Goal: Find specific page/section: Find specific page/section

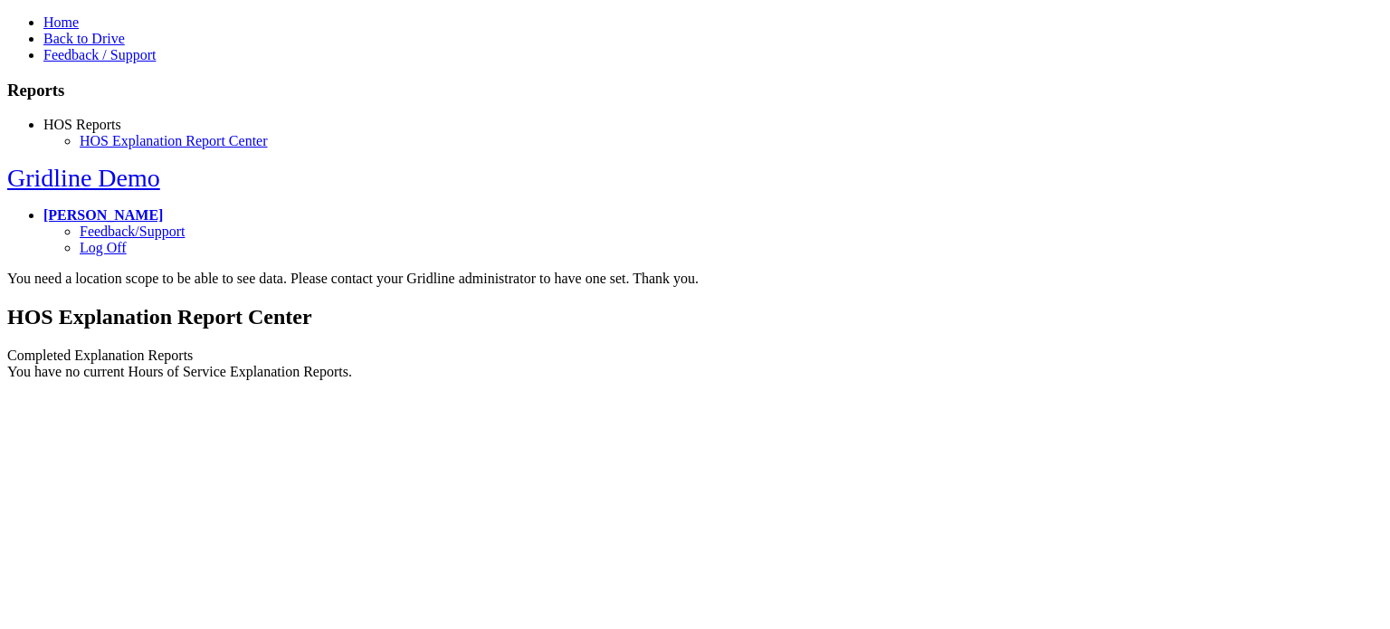
click at [103, 46] on link "Back to Drive" at bounding box center [83, 38] width 81 height 15
click at [62, 46] on link "Back to Drive" at bounding box center [83, 38] width 81 height 15
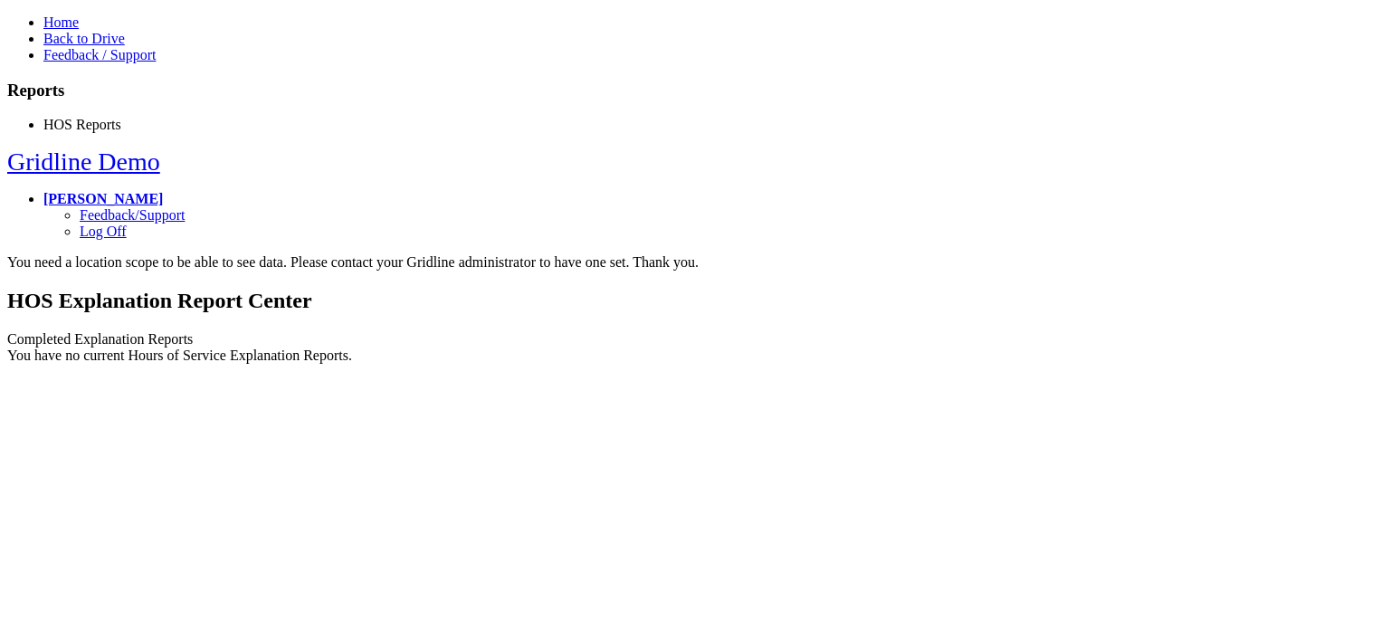
click at [64, 46] on link "Back to Drive" at bounding box center [83, 38] width 81 height 15
click at [72, 46] on link "Back to Drive" at bounding box center [83, 38] width 81 height 15
click at [95, 46] on link "Back to Drive" at bounding box center [83, 38] width 81 height 15
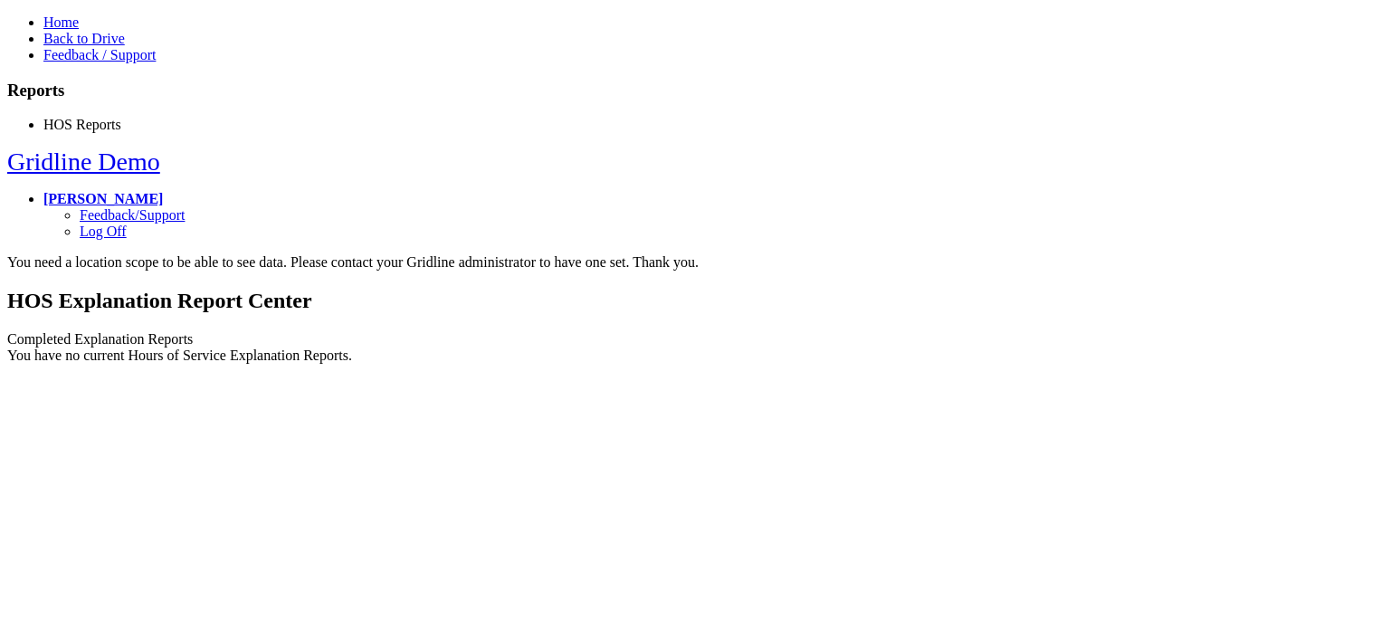
click at [95, 46] on link "Back to Drive" at bounding box center [83, 38] width 81 height 15
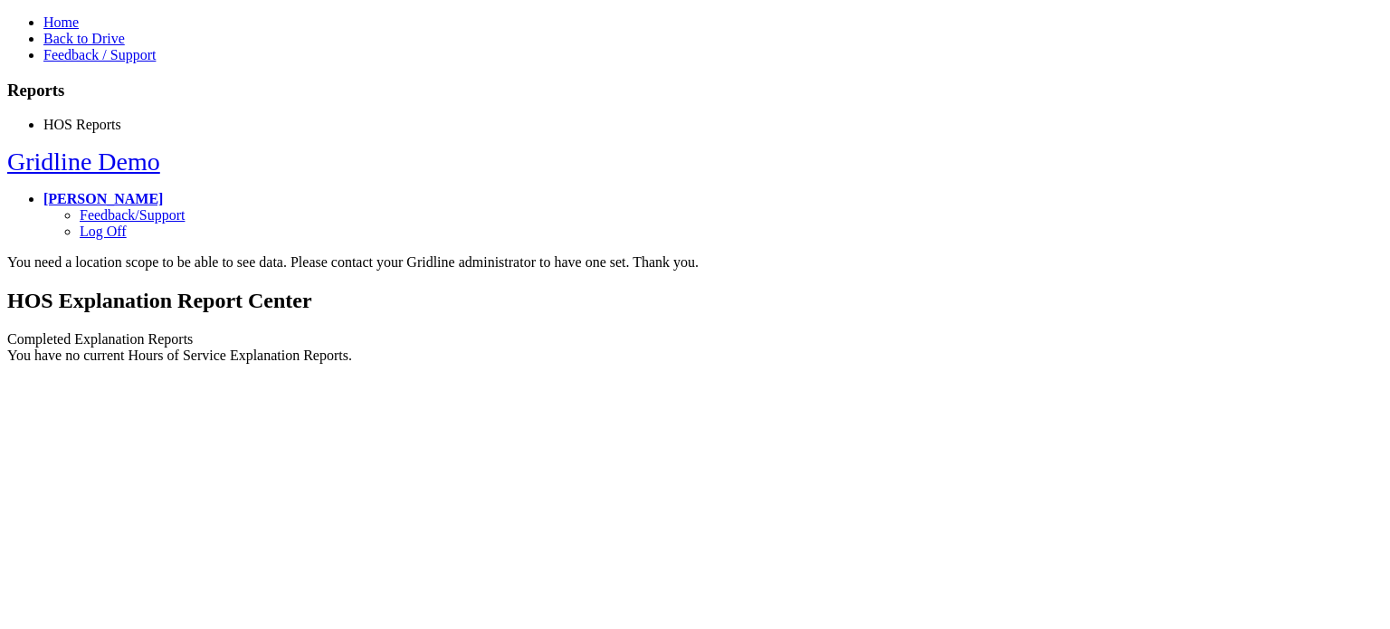
click at [95, 46] on link "Back to Drive" at bounding box center [83, 38] width 81 height 15
click at [125, 46] on link "Back to Drive" at bounding box center [83, 38] width 81 height 15
click at [107, 46] on link "Back to Drive" at bounding box center [83, 38] width 81 height 15
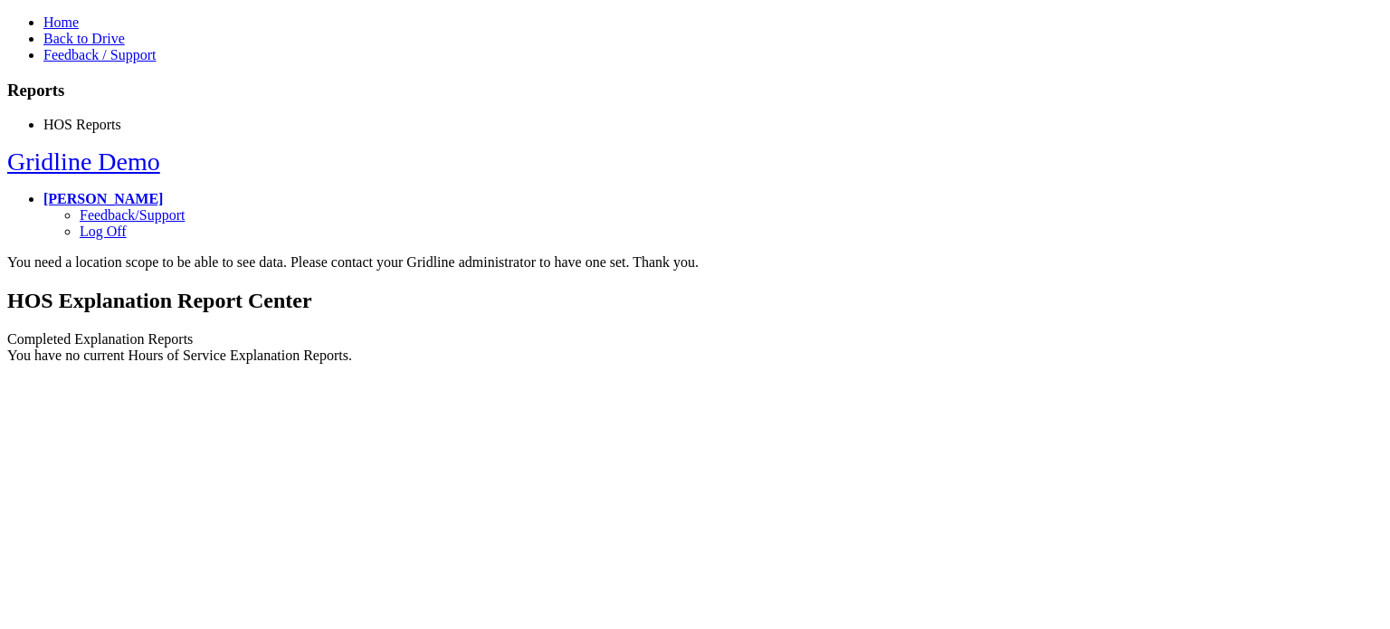
click at [109, 46] on link "Back to Drive" at bounding box center [83, 38] width 81 height 15
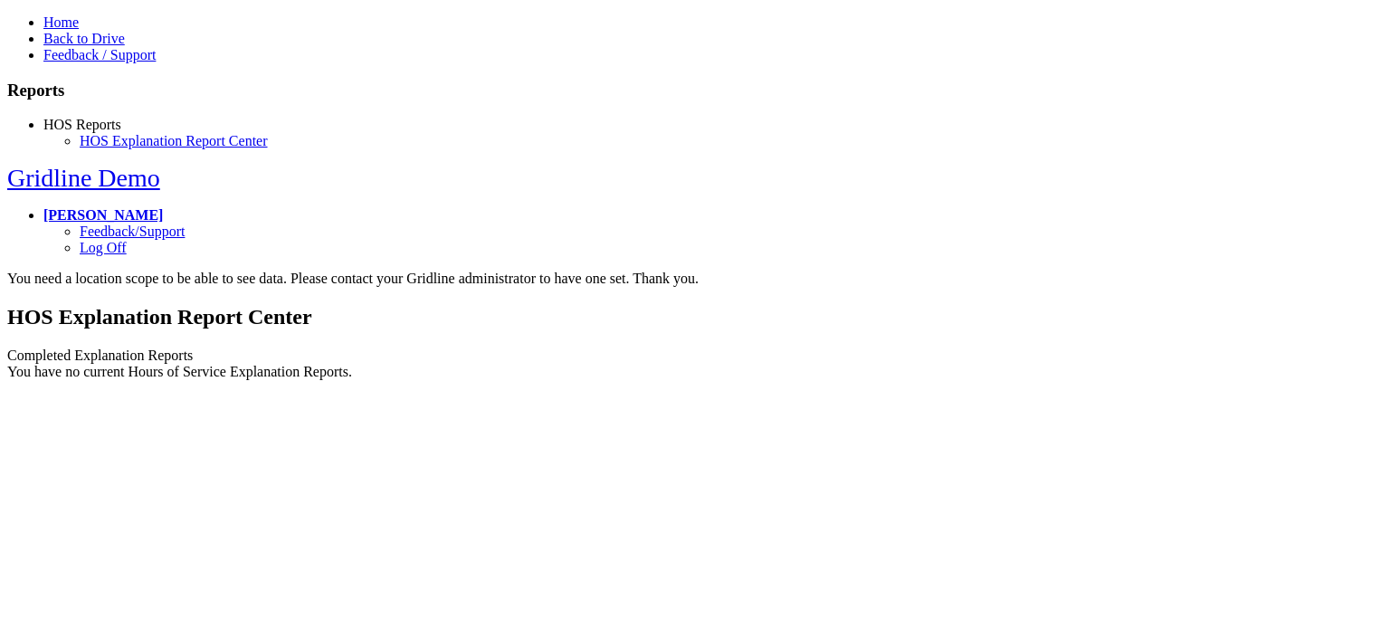
click at [101, 46] on link "Back to Drive" at bounding box center [83, 38] width 81 height 15
click at [76, 46] on link "Back to Drive" at bounding box center [83, 38] width 81 height 15
